Goal: Task Accomplishment & Management: Manage account settings

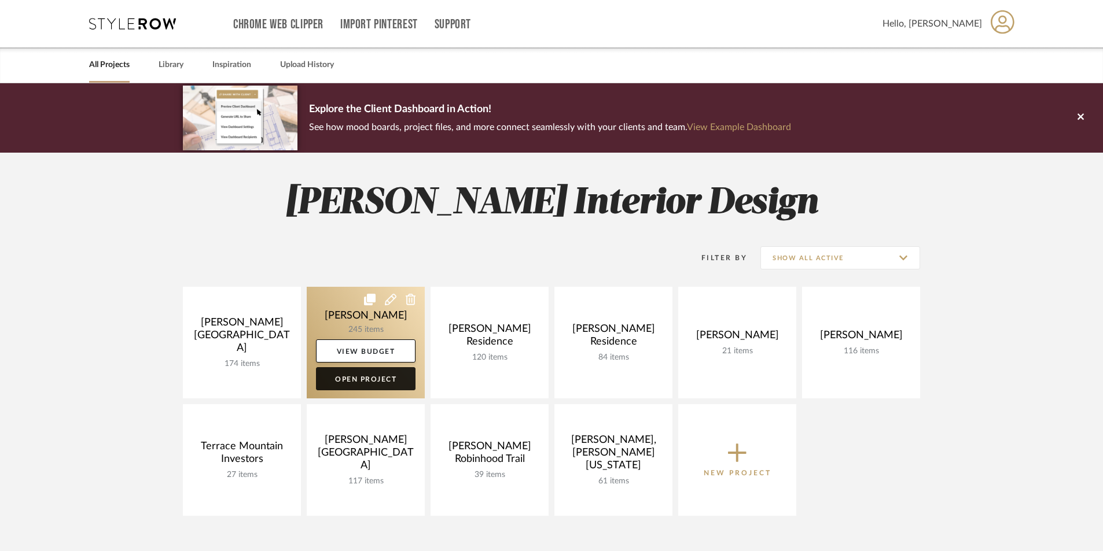
click at [397, 383] on link "Open Project" at bounding box center [366, 378] width 100 height 23
click at [397, 383] on div "Chrome Web Clipper Import Pinterest Support All Projects Library Inspiration Up…" at bounding box center [551, 445] width 1103 height 890
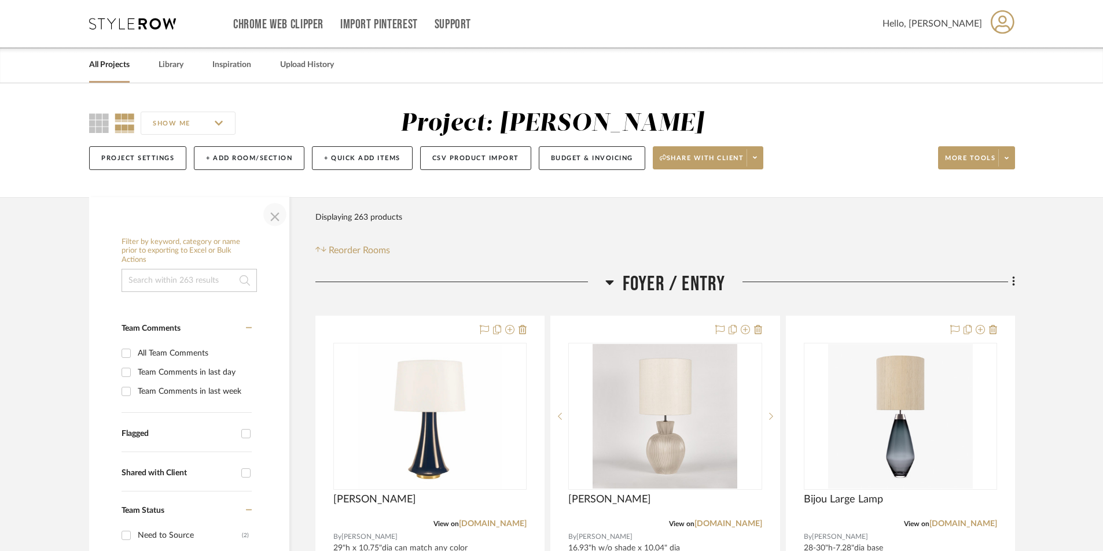
click at [271, 220] on span "button" at bounding box center [275, 215] width 28 height 28
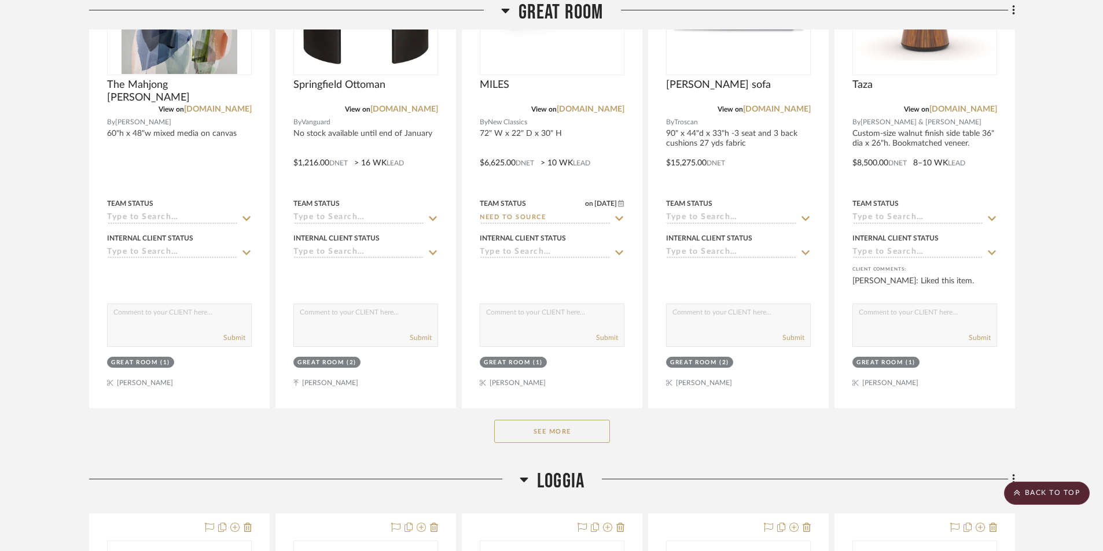
scroll to position [1042, 0]
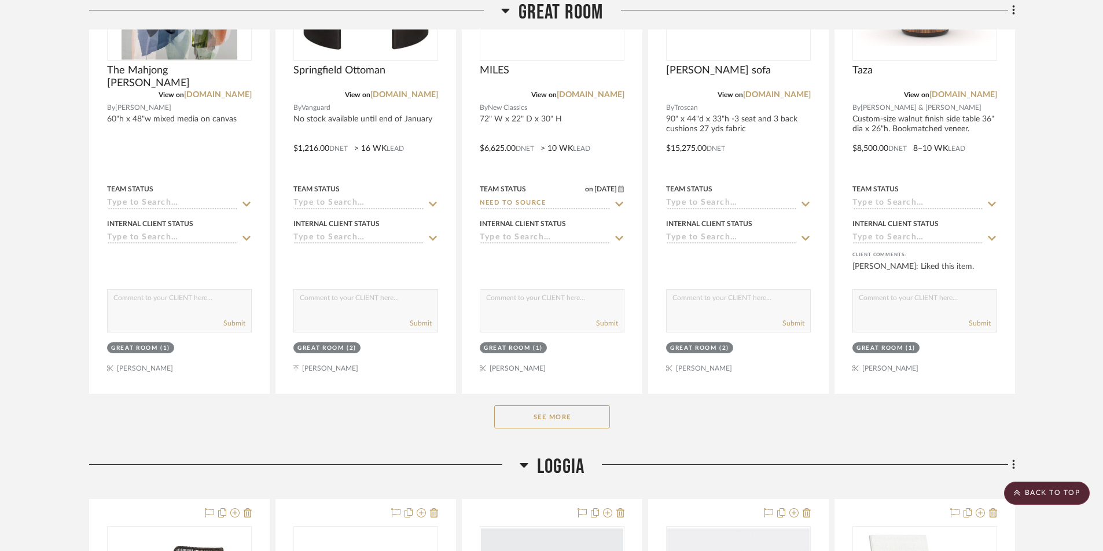
click at [528, 422] on button "See More" at bounding box center [552, 417] width 116 height 23
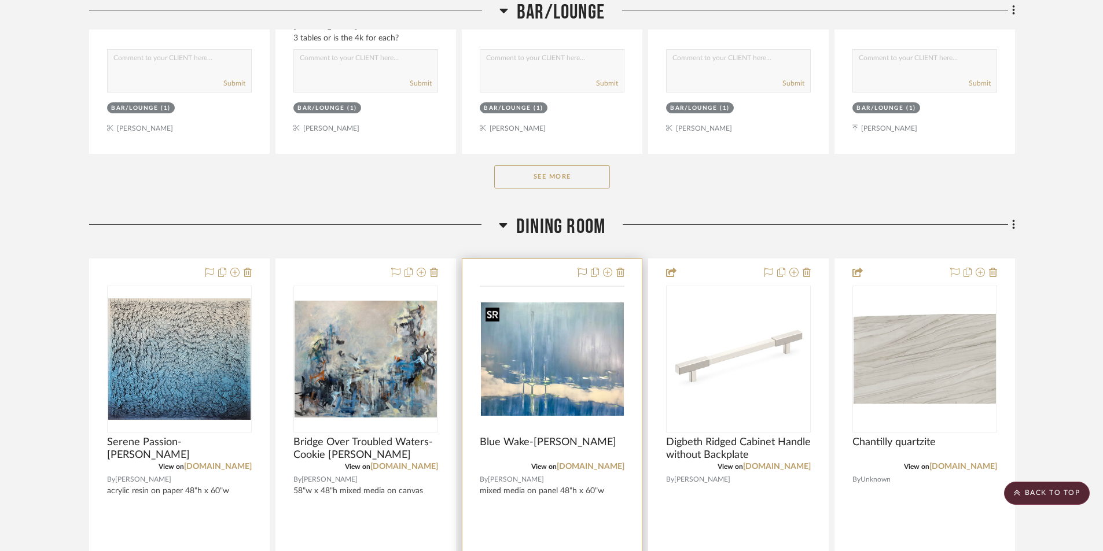
scroll to position [5266, 0]
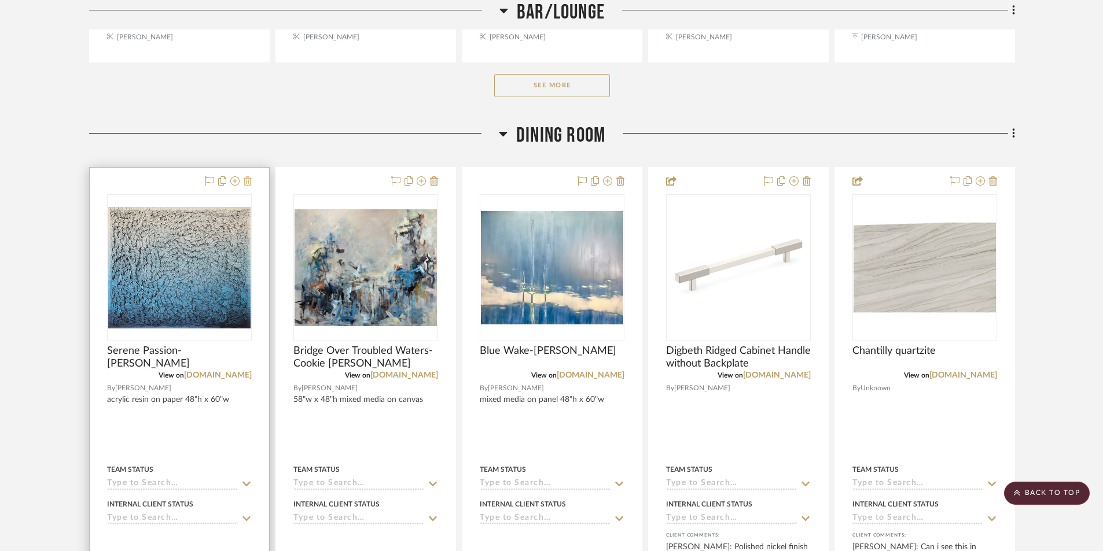
click at [247, 184] on icon at bounding box center [248, 180] width 8 height 9
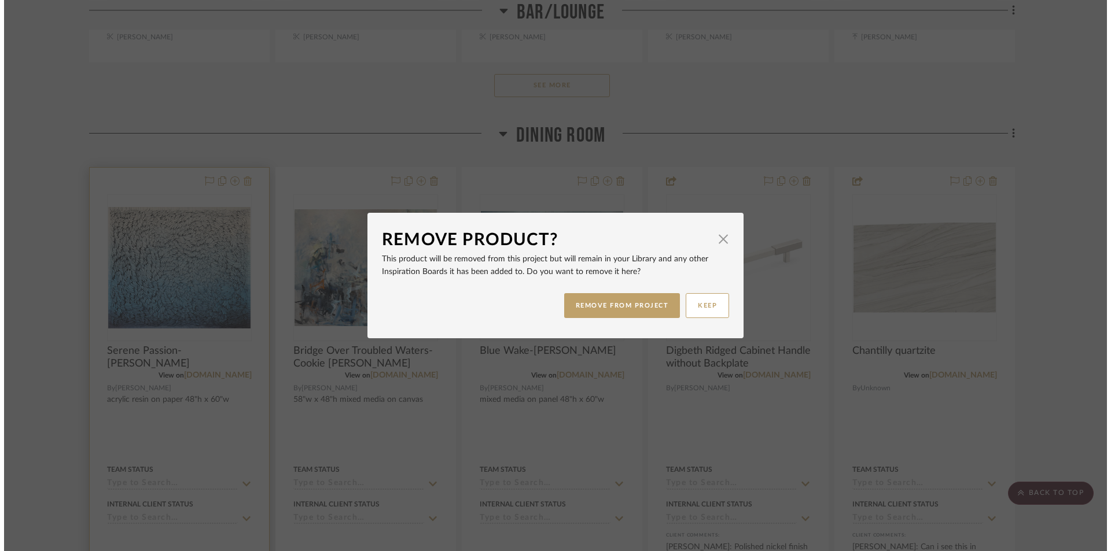
scroll to position [0, 0]
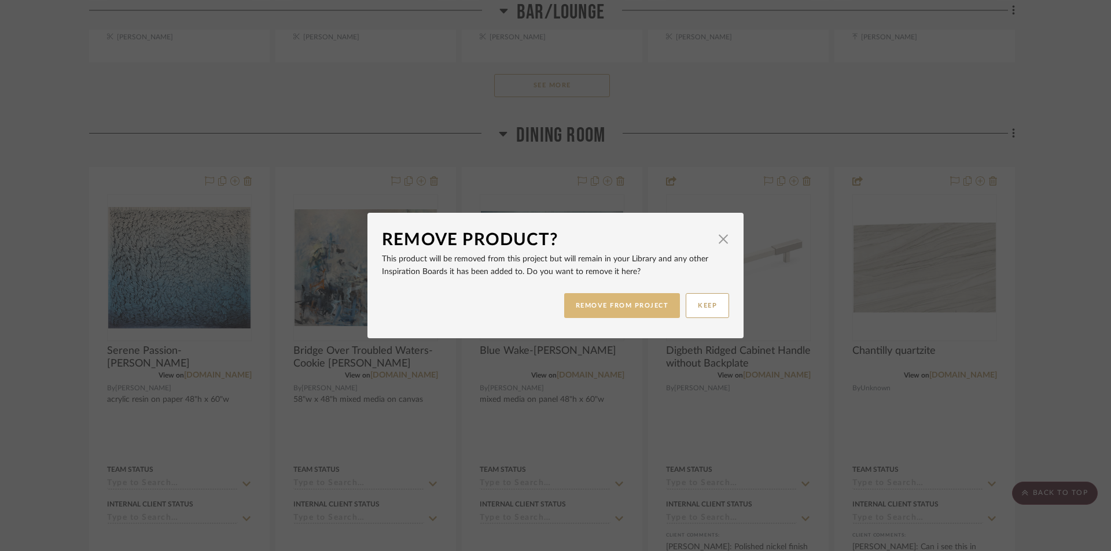
click at [643, 311] on button "REMOVE FROM PROJECT" at bounding box center [622, 305] width 116 height 25
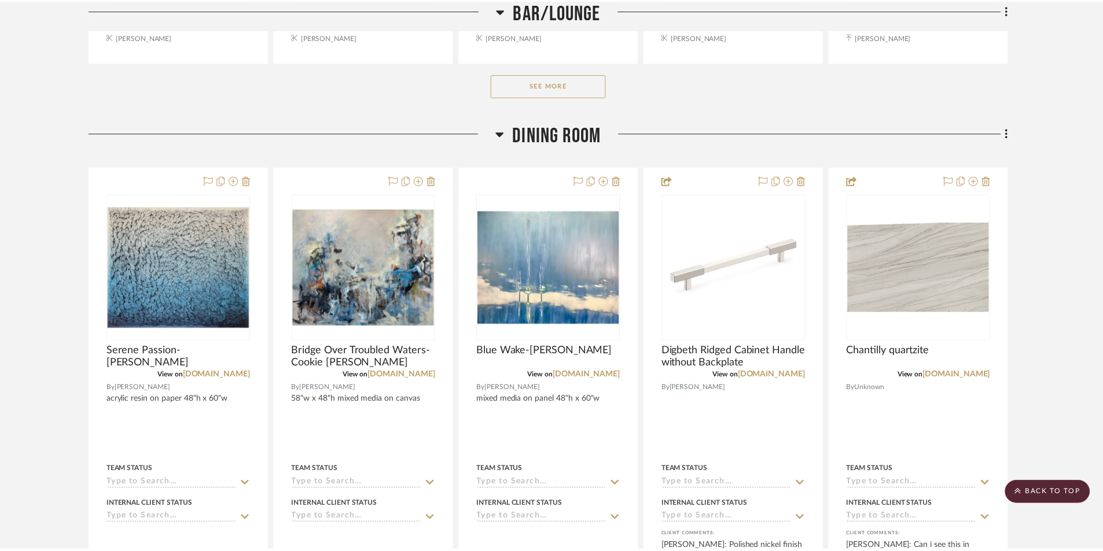
scroll to position [5266, 0]
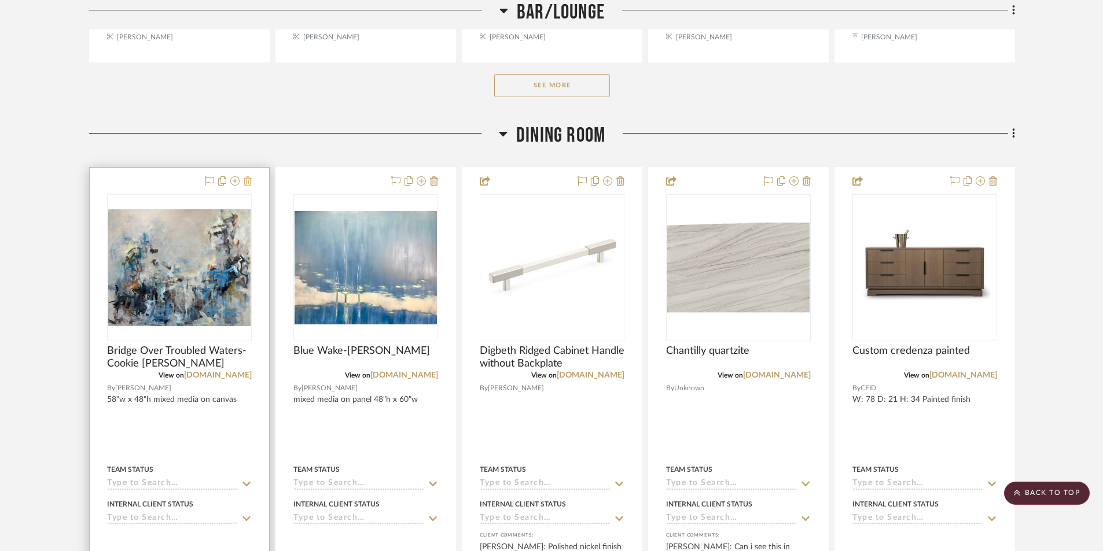
click at [246, 183] on icon at bounding box center [248, 180] width 8 height 9
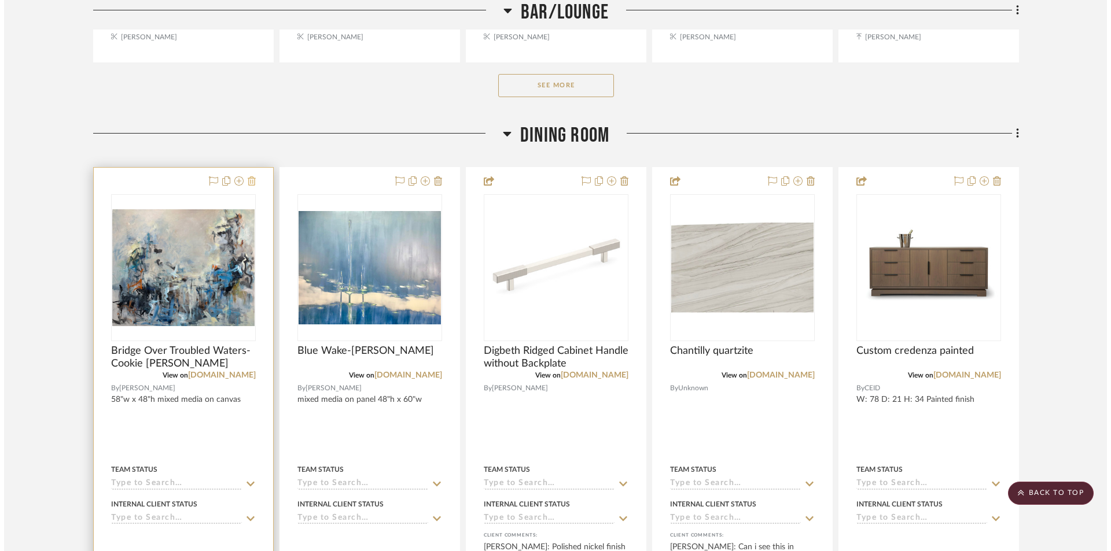
scroll to position [0, 0]
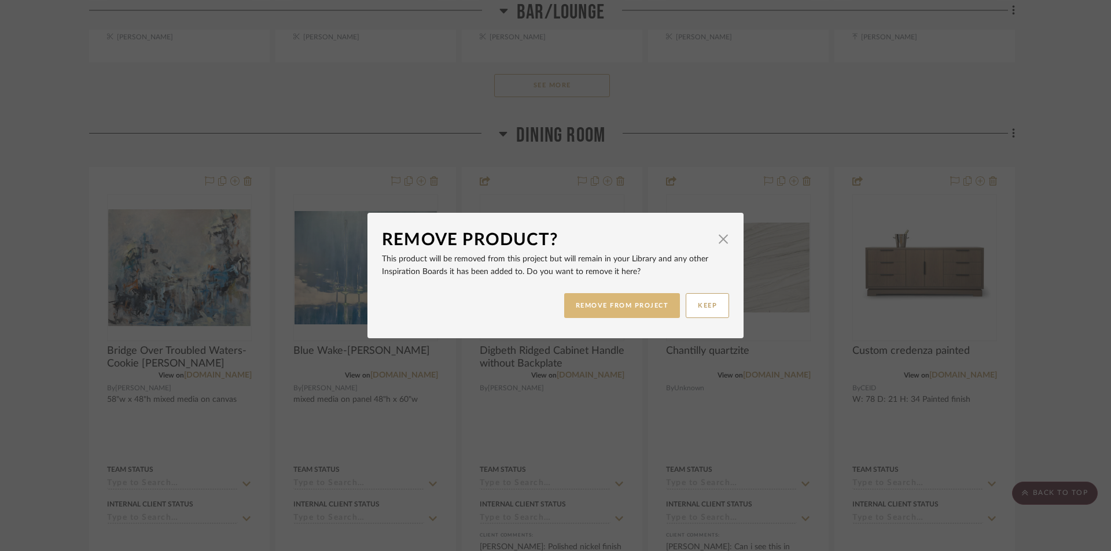
click at [627, 311] on button "REMOVE FROM PROJECT" at bounding box center [622, 305] width 116 height 25
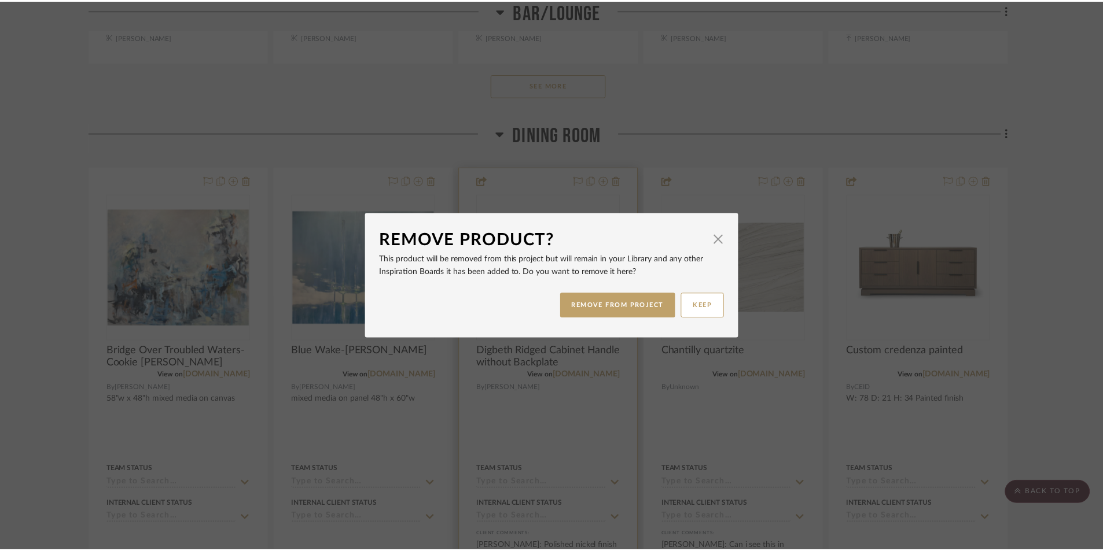
scroll to position [5266, 0]
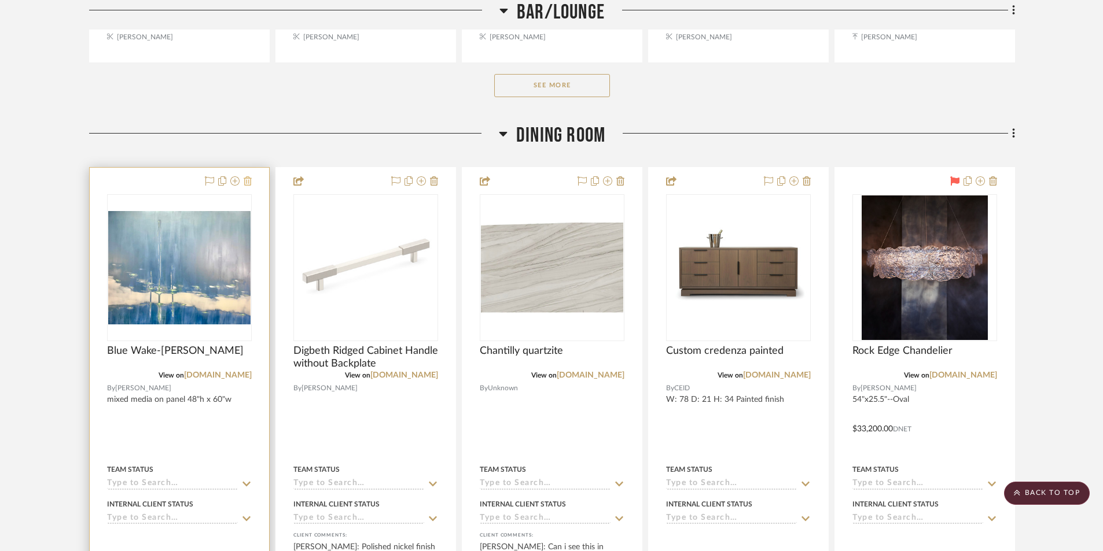
click at [248, 182] on icon at bounding box center [248, 180] width 8 height 9
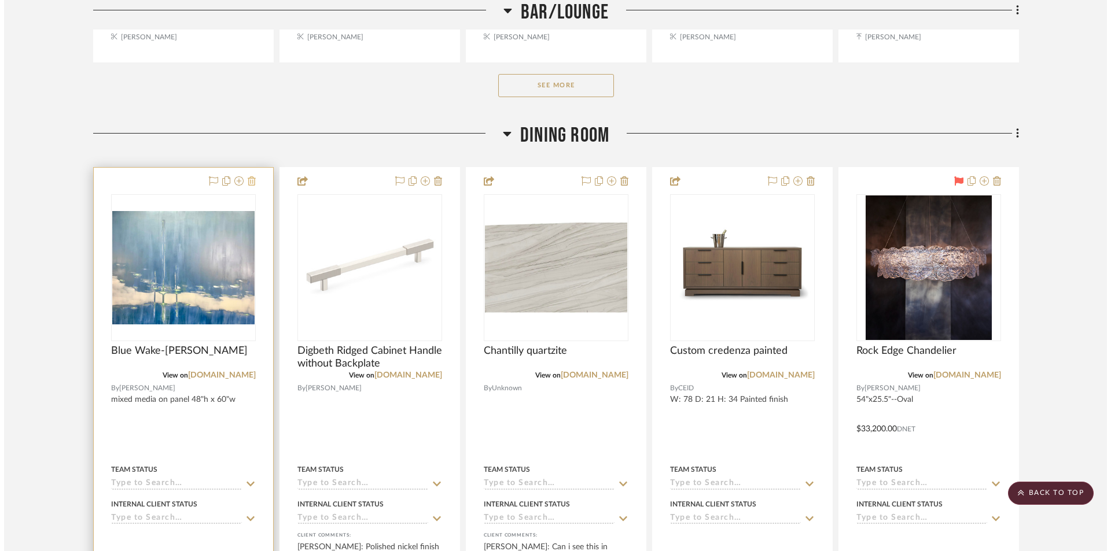
scroll to position [0, 0]
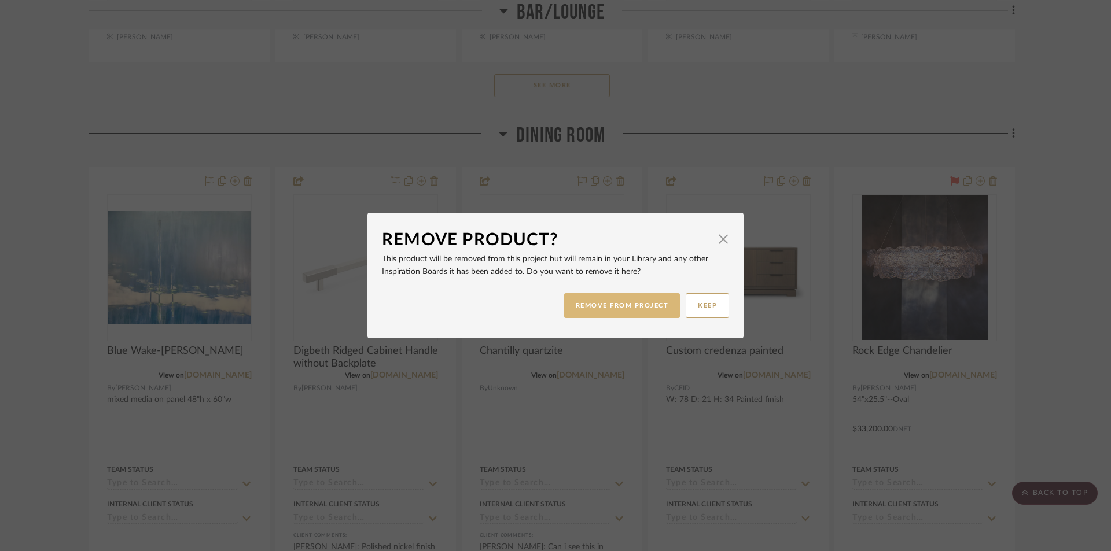
click at [627, 306] on button "REMOVE FROM PROJECT" at bounding box center [622, 305] width 116 height 25
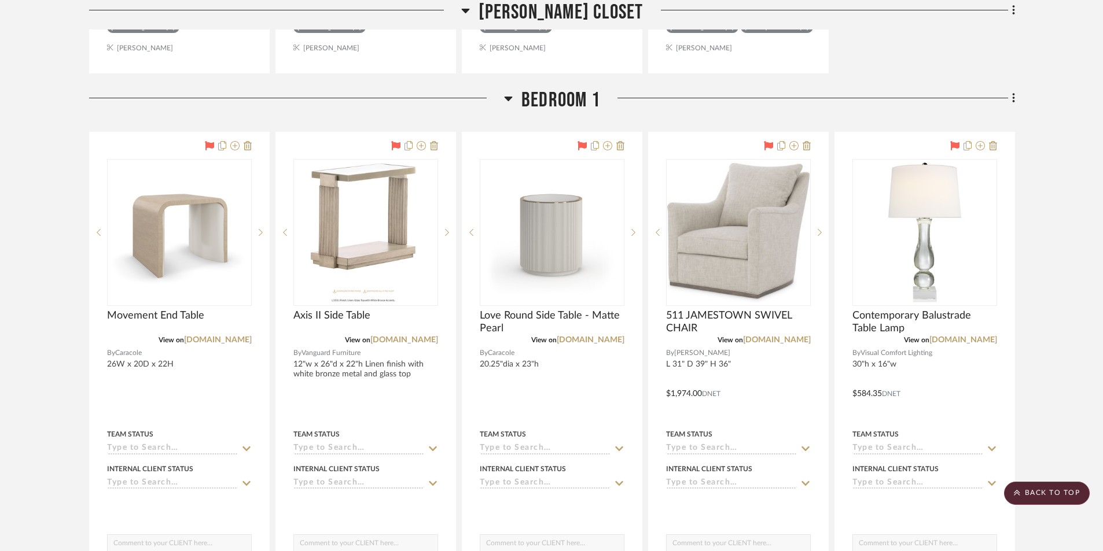
scroll to position [11921, 0]
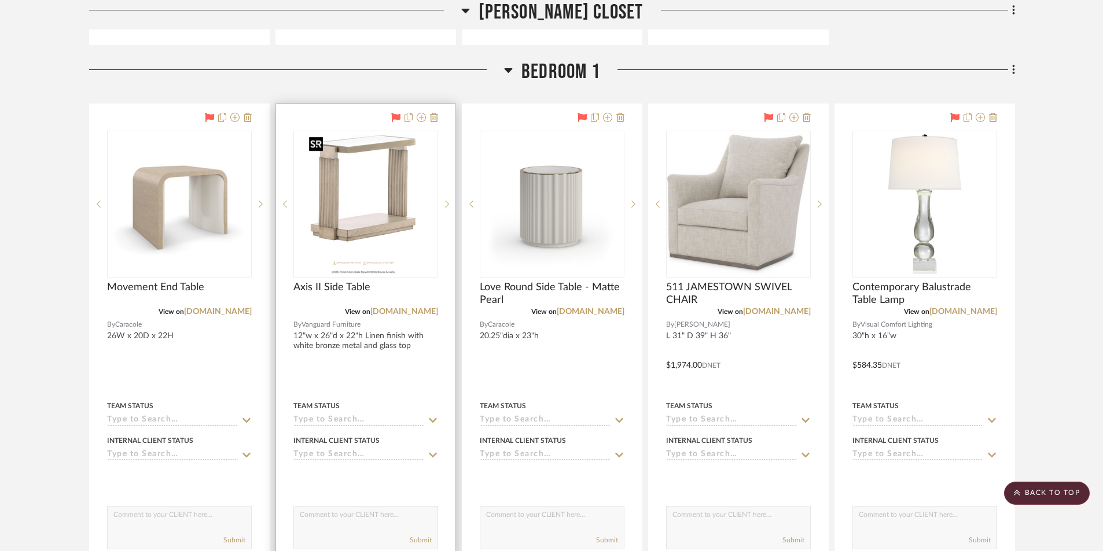
click at [343, 239] on img "0" at bounding box center [365, 204] width 123 height 145
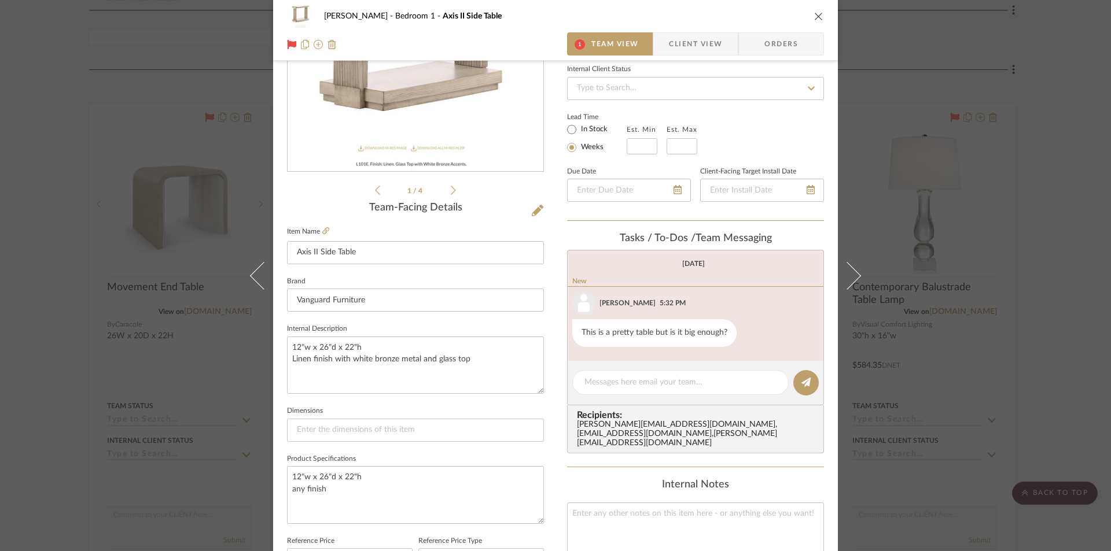
scroll to position [289, 0]
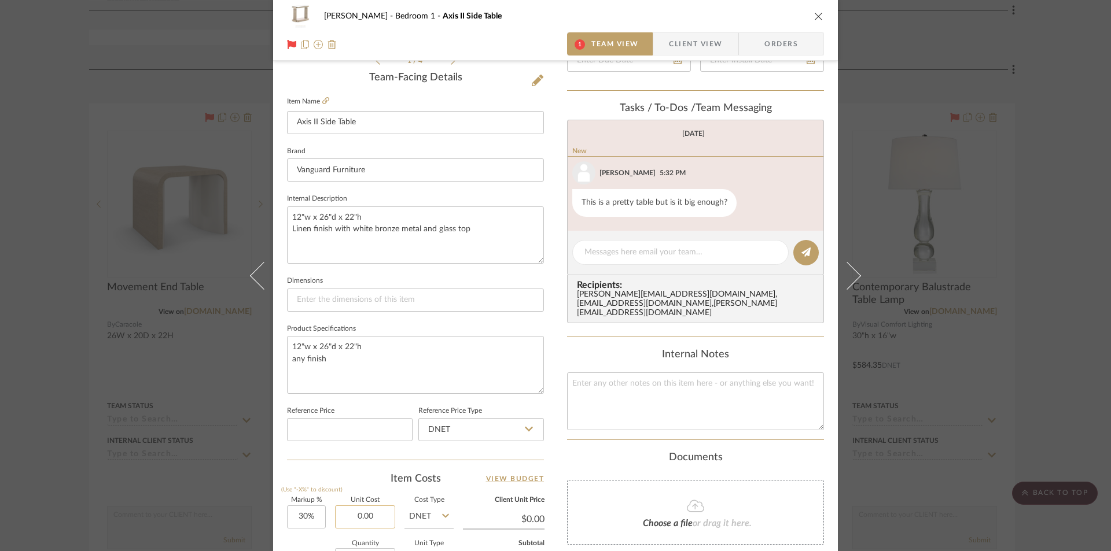
click at [350, 520] on input "0.00" at bounding box center [365, 517] width 60 height 23
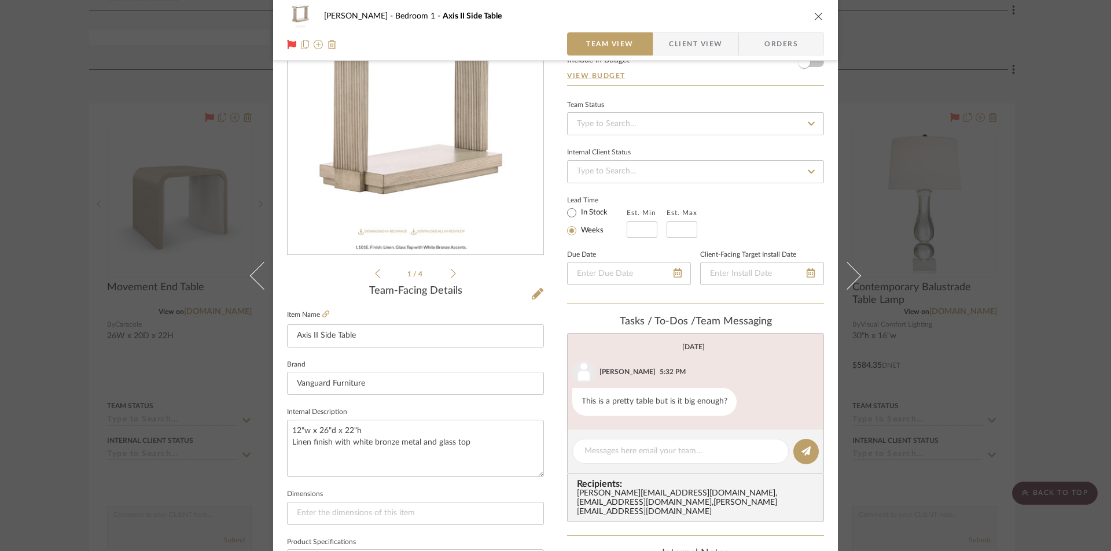
scroll to position [58, 0]
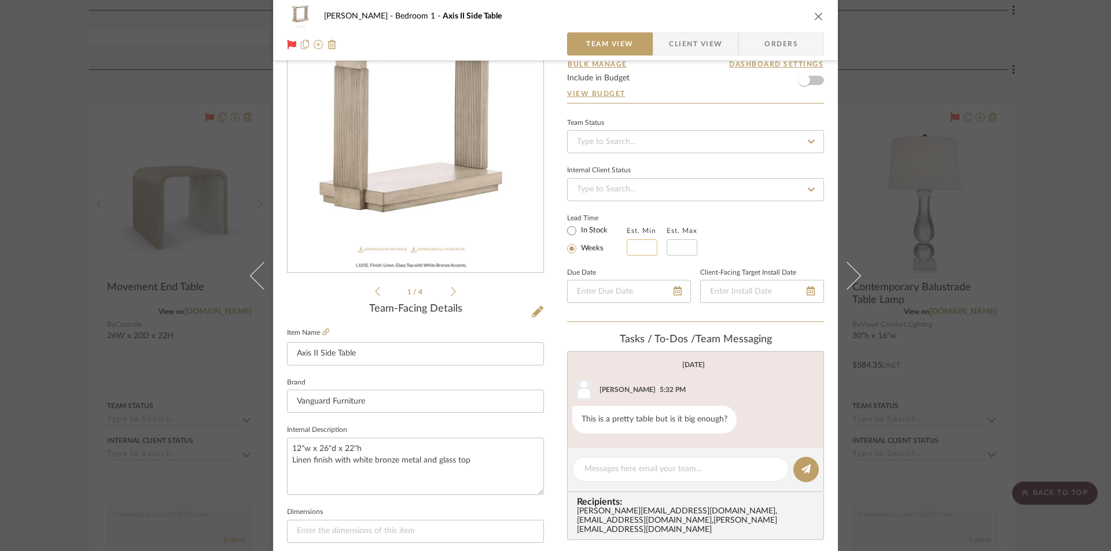
type input "$1,186.50"
click at [639, 242] on input "text" at bounding box center [642, 248] width 31 height 16
type input "$1,542.45"
type input "6"
click at [675, 246] on input "text" at bounding box center [682, 248] width 31 height 16
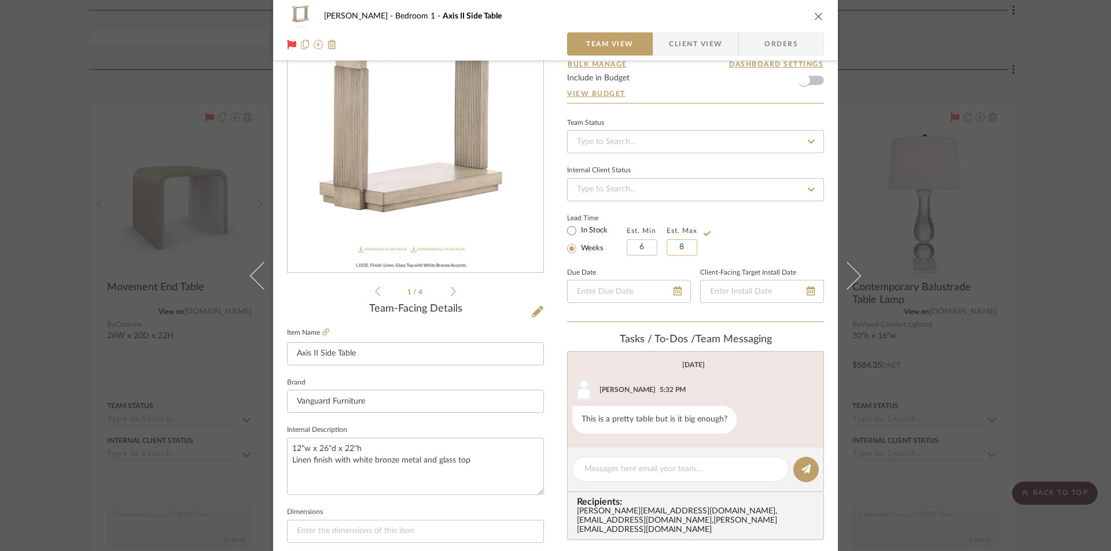
type input "8"
click at [760, 240] on div "Lead Time In Stock Weeks Est. Min 6 Est. Max 8" at bounding box center [695, 233] width 257 height 45
click at [814, 12] on icon "close" at bounding box center [818, 16] width 9 height 9
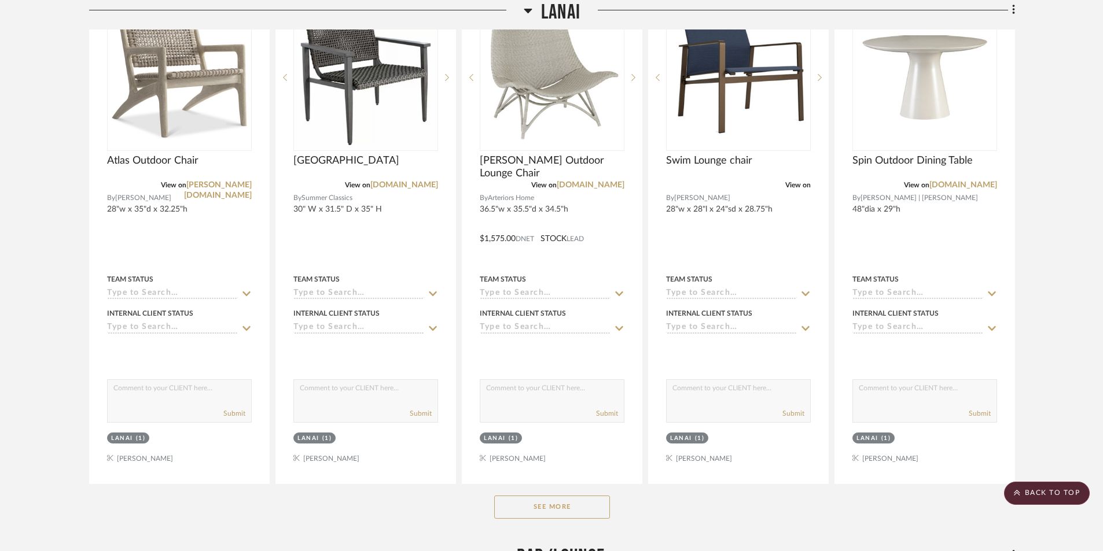
scroll to position [4290, 0]
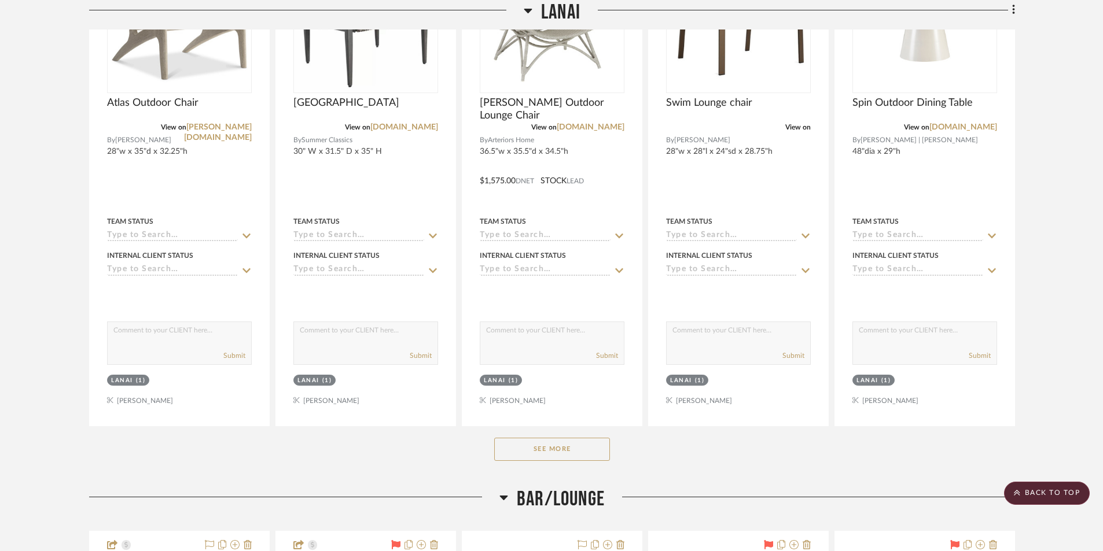
click at [558, 451] on button "See More" at bounding box center [552, 449] width 116 height 23
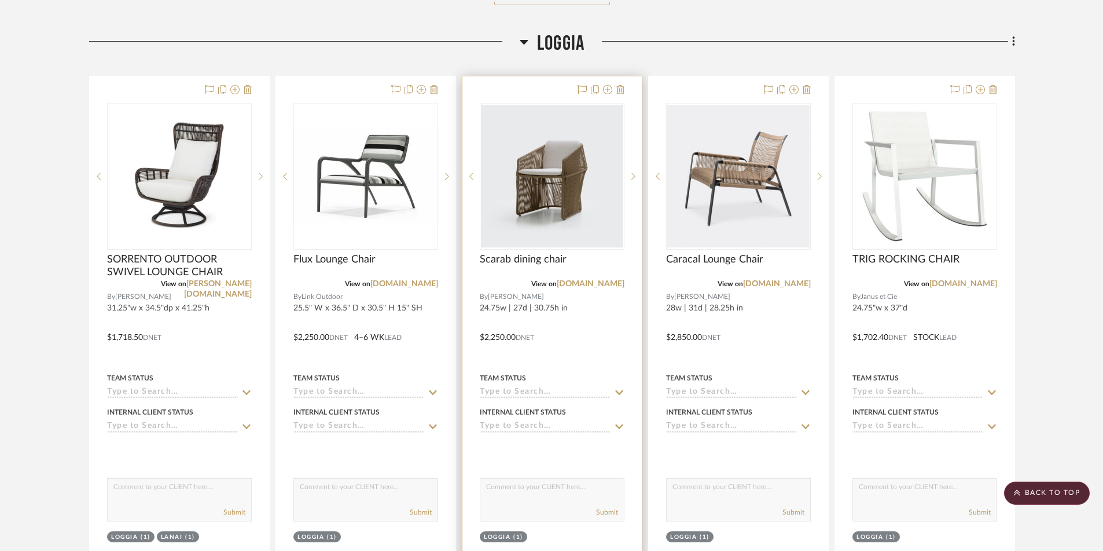
scroll to position [3588, 0]
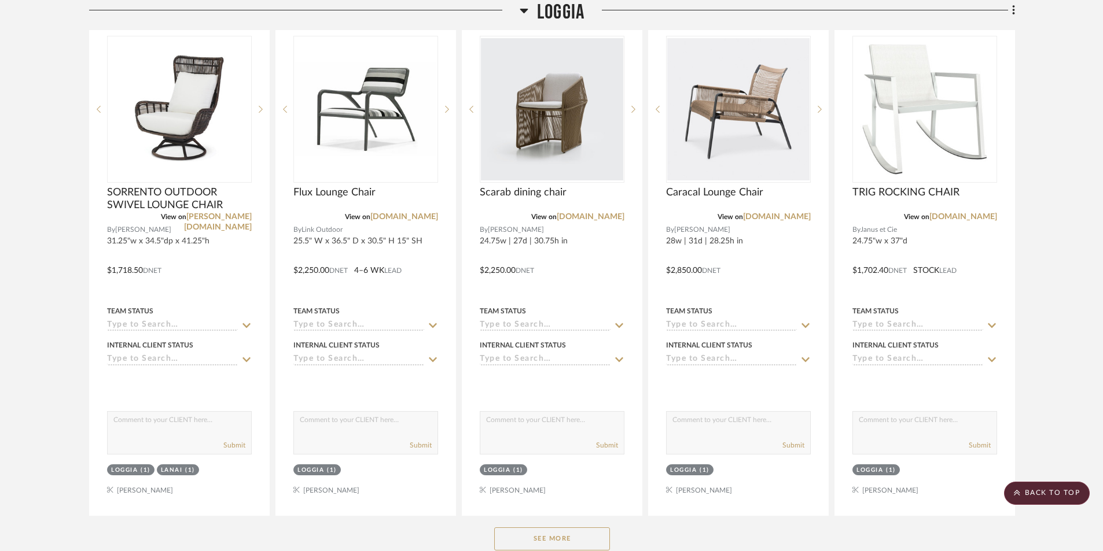
click at [539, 535] on button "See More" at bounding box center [552, 539] width 116 height 23
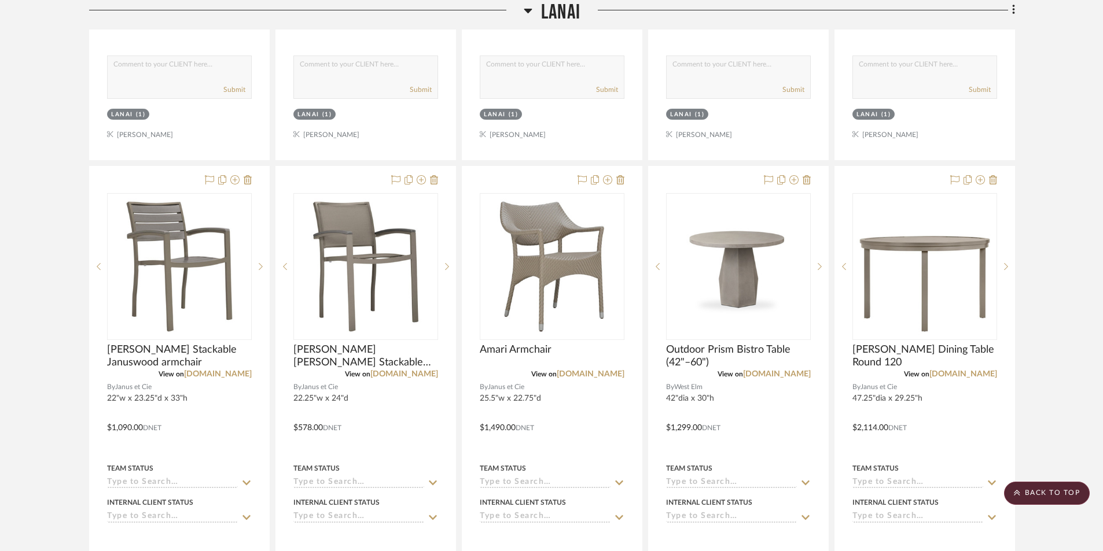
scroll to position [7639, 0]
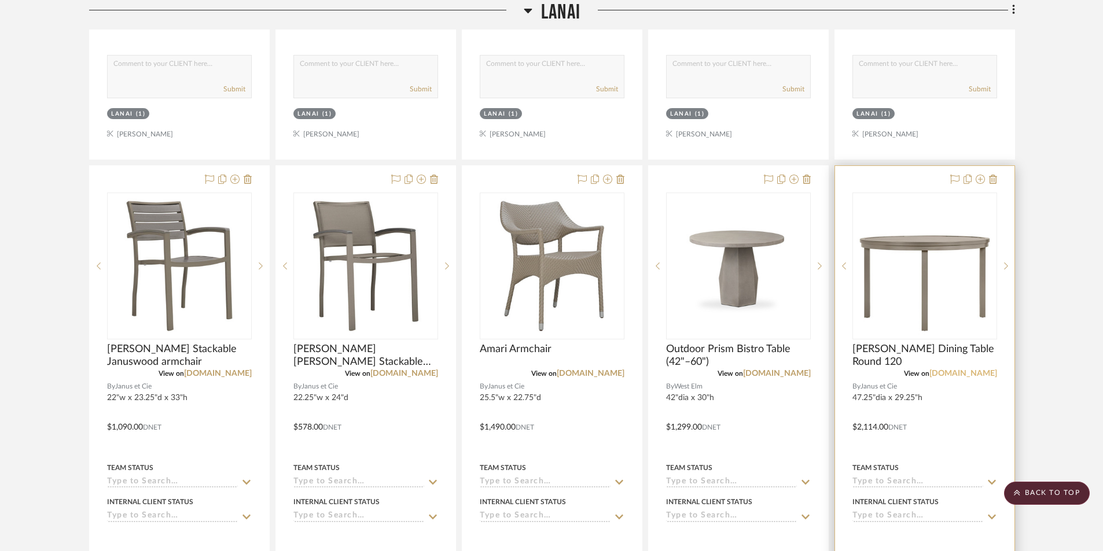
click at [958, 377] on link "[DOMAIN_NAME]" at bounding box center [963, 374] width 68 height 8
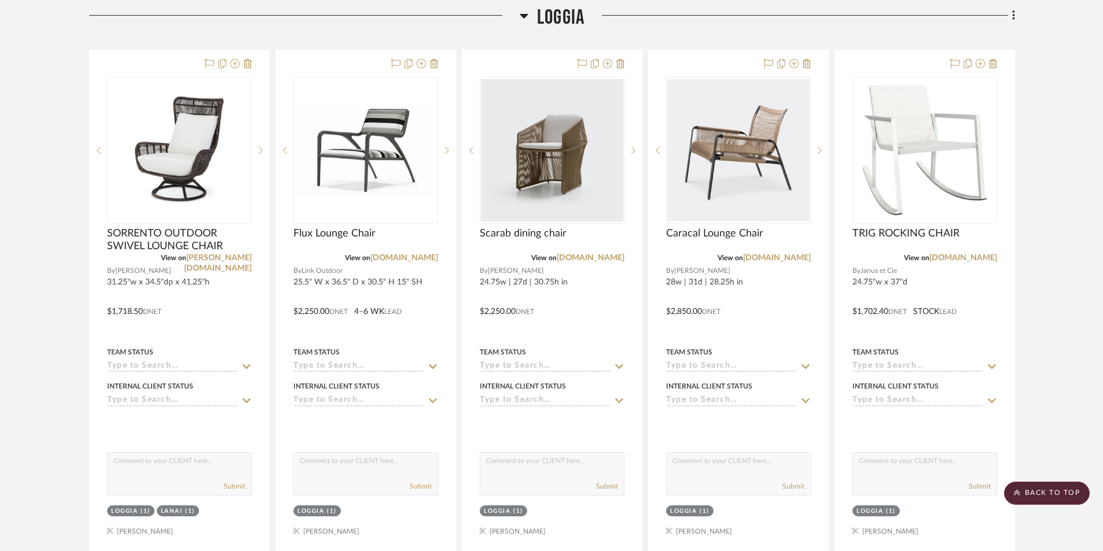
scroll to position [3414, 0]
